Goal: Task Accomplishment & Management: Manage account settings

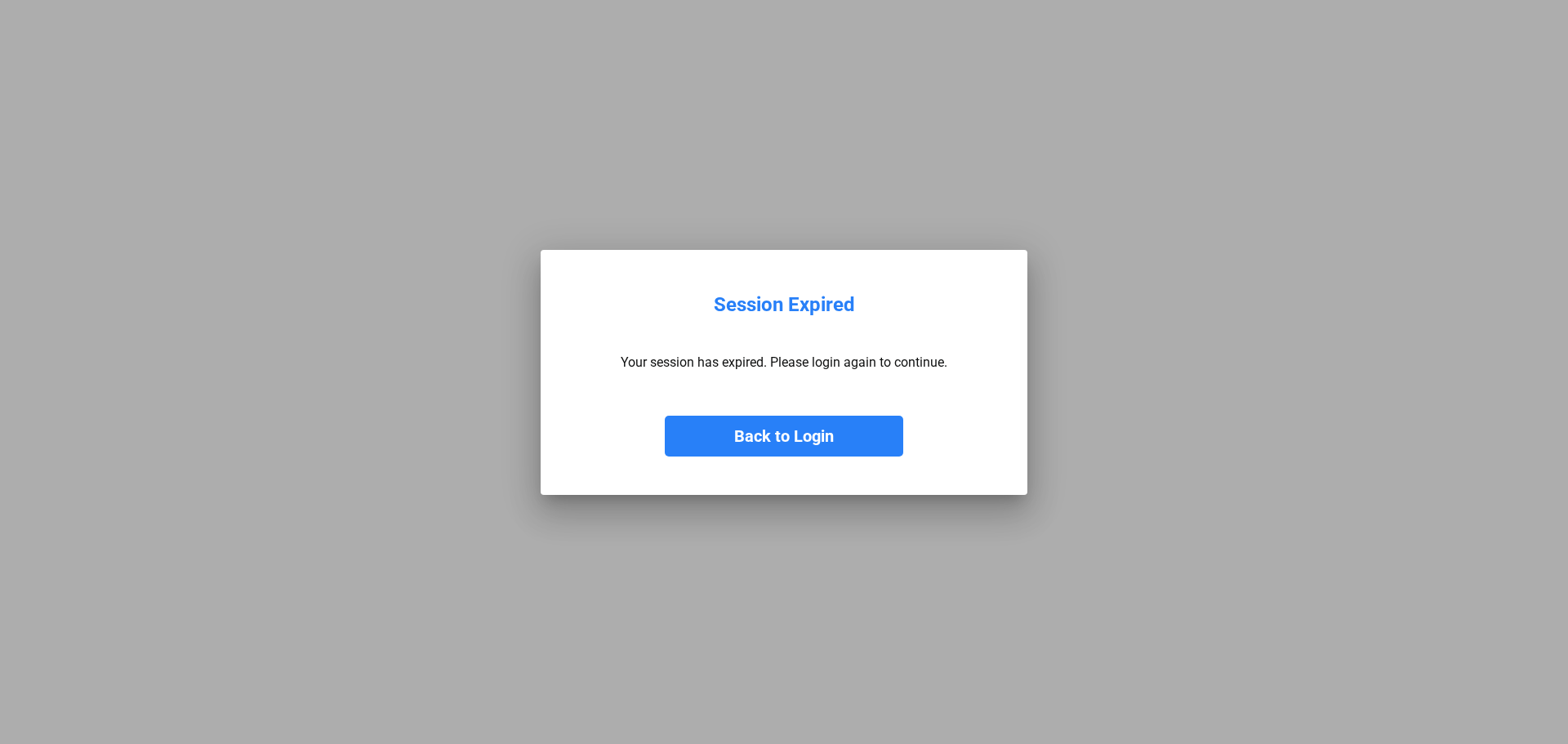
click at [797, 420] on button "Back to Login" at bounding box center [784, 437] width 238 height 41
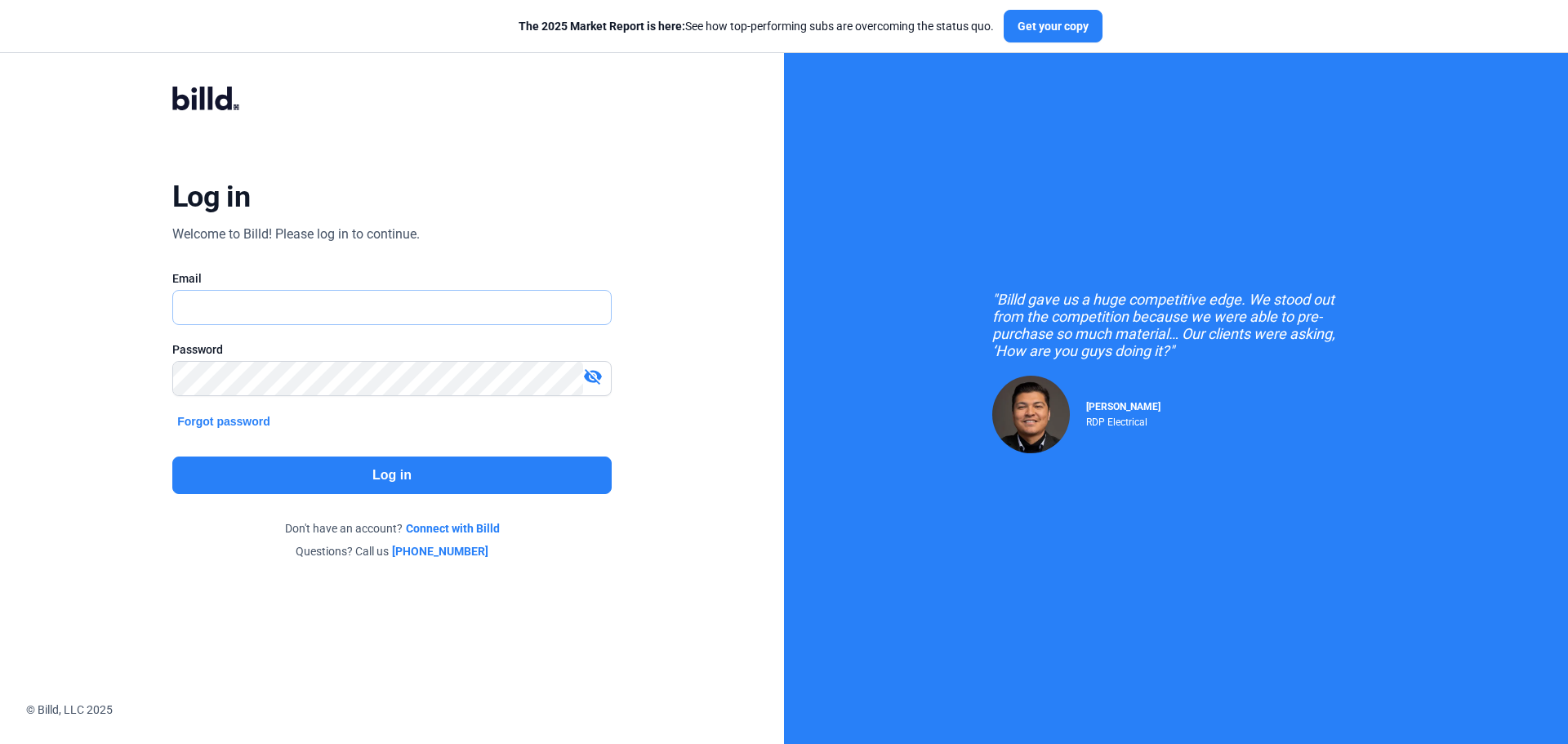
drag, startPoint x: 275, startPoint y: 309, endPoint x: 290, endPoint y: 319, distance: 18.0
click at [274, 309] on input "text" at bounding box center [383, 307] width 419 height 33
type input "[EMAIL_ADDRESS][DOMAIN_NAME]"
click at [484, 466] on button "Log in" at bounding box center [392, 475] width 439 height 38
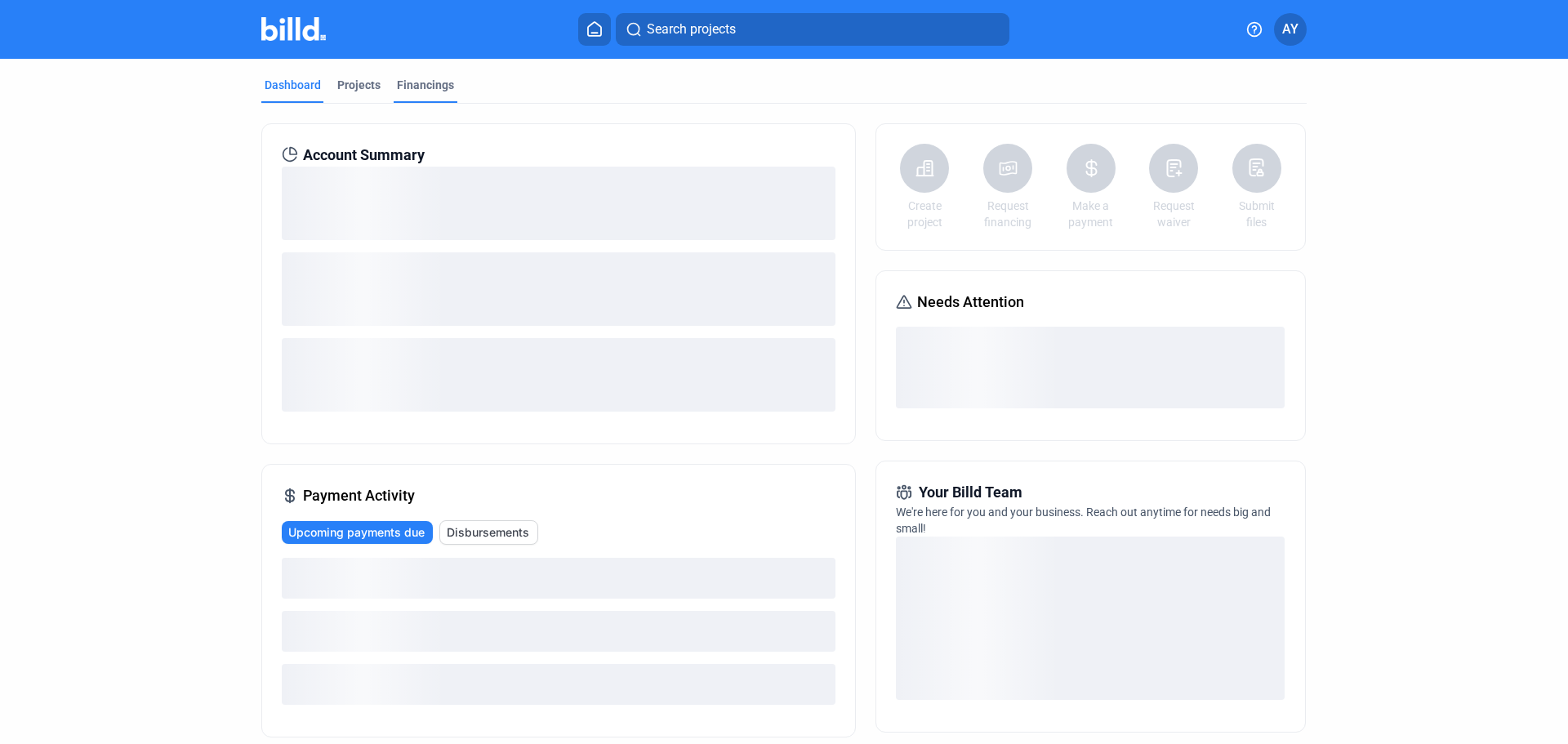
click at [406, 83] on div "Financings" at bounding box center [426, 85] width 57 height 16
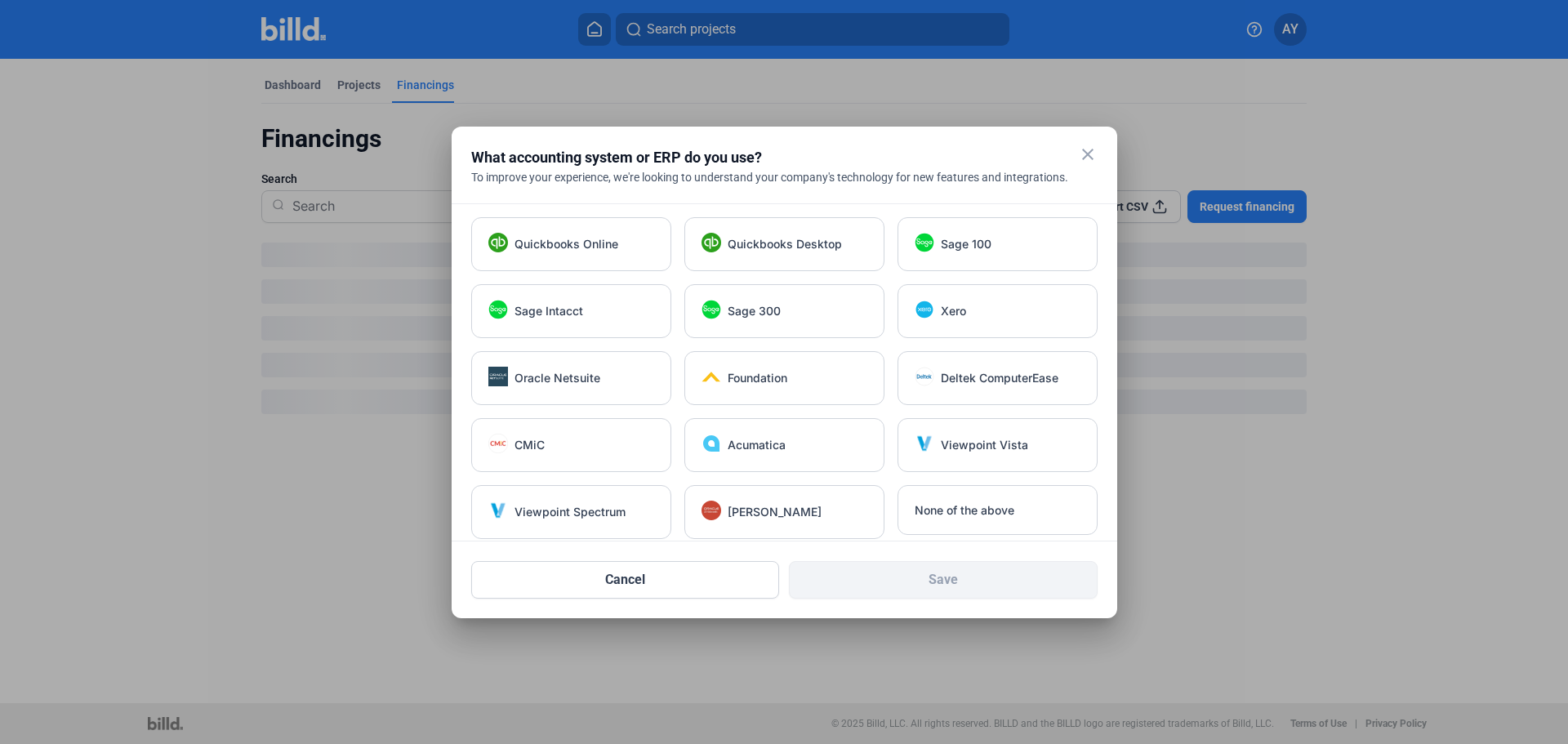
click at [1089, 152] on mat-icon "close" at bounding box center [1088, 154] width 20 height 20
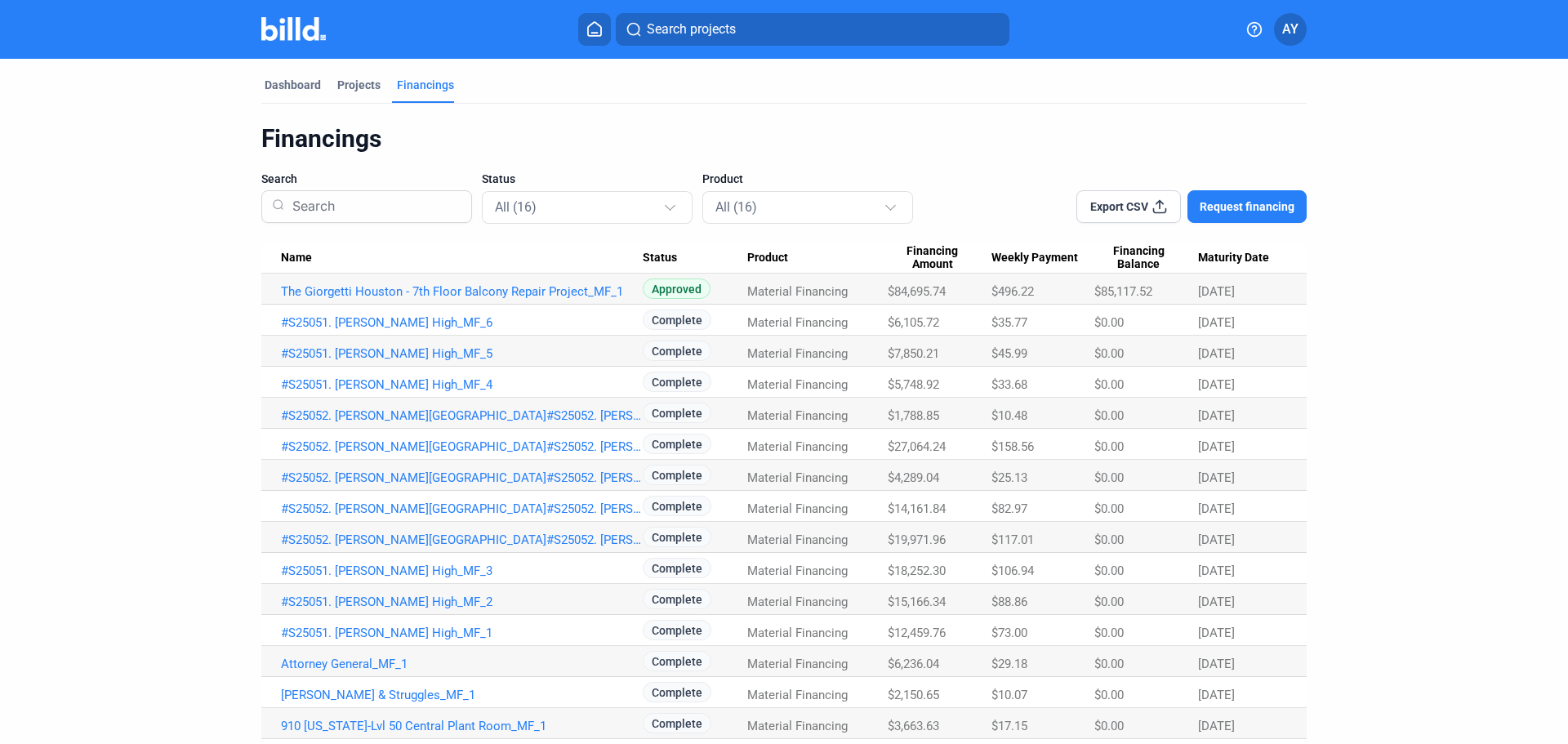
drag, startPoint x: 96, startPoint y: 124, endPoint x: 91, endPoint y: 12, distance: 112.1
click at [97, 123] on dashboard "Dashboard Projects Financings Financings Search Status All (16) Product All (16…" at bounding box center [783, 415] width 1411 height 712
click at [1103, 119] on div "Financings Search Status All (16) Product All (16) Export CSV Request financing…" at bounding box center [784, 437] width 1045 height 667
